Goal: Task Accomplishment & Management: Manage account settings

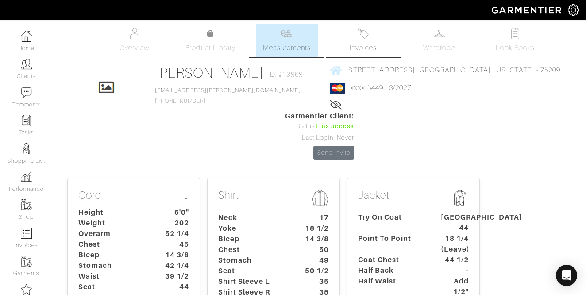
click at [369, 46] on span "Invoices" at bounding box center [363, 48] width 27 height 11
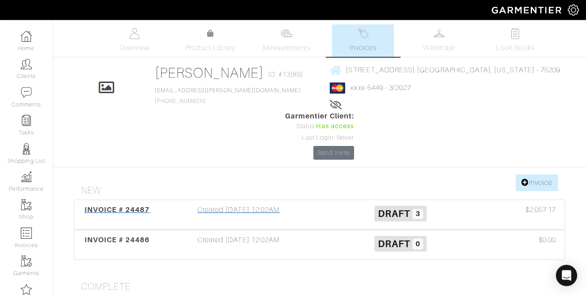
click at [226, 204] on div "Created 09/03/25 12:02AM" at bounding box center [239, 214] width 162 height 20
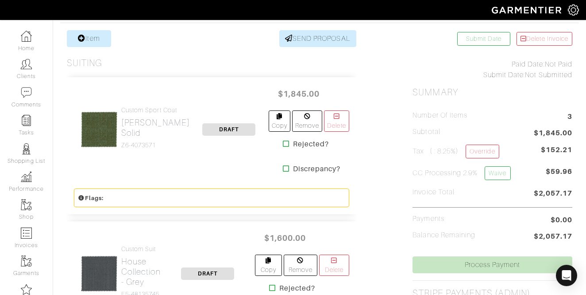
scroll to position [171, 0]
click at [485, 149] on link "Override" at bounding box center [482, 151] width 33 height 14
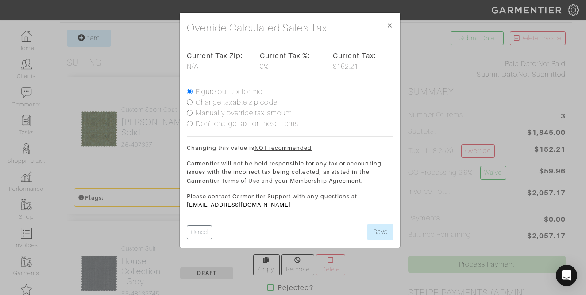
click at [276, 124] on label "Don't charge tax for these items" at bounding box center [247, 123] width 103 height 11
click at [193, 124] on input "Don't charge tax for these items" at bounding box center [190, 123] width 6 height 6
radio input "true"
click at [394, 238] on div "Cancel Save" at bounding box center [290, 231] width 221 height 31
click at [380, 235] on button "Save" at bounding box center [381, 231] width 26 height 17
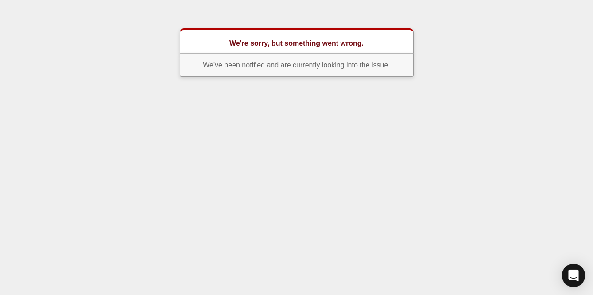
click at [572, 276] on icon "Open Intercom Messenger" at bounding box center [573, 275] width 10 height 12
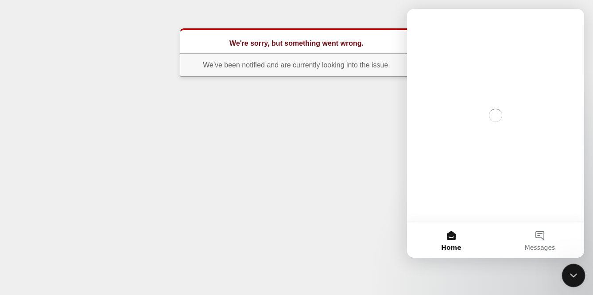
click at [570, 275] on icon "Close Intercom Messenger" at bounding box center [572, 273] width 11 height 11
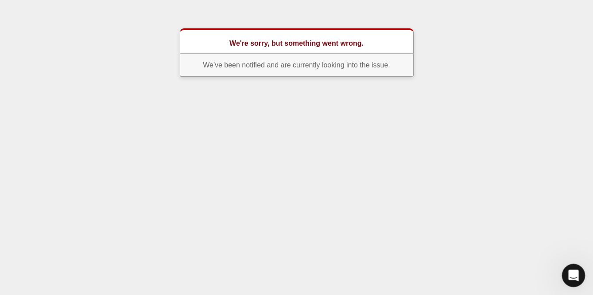
click at [574, 280] on icon "Open Intercom Messenger" at bounding box center [572, 274] width 15 height 15
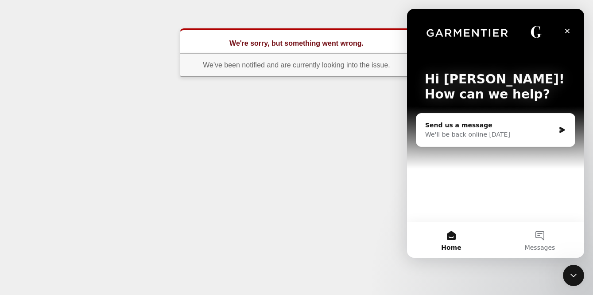
click at [496, 134] on div "We'll be back online tomorrow" at bounding box center [490, 134] width 130 height 9
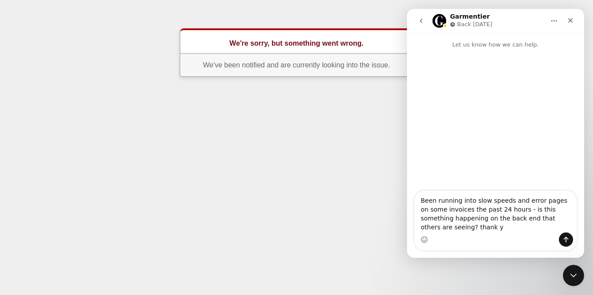
type textarea "Been running into slow speeds and error pages on some invoices the past 24 hour…"
